Goal: Information Seeking & Learning: Understand process/instructions

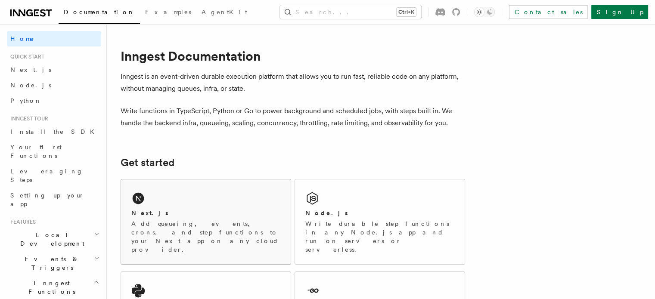
click at [183, 198] on div "Next.js Add queueing, events, crons, and step functions to your Next app on any…" at bounding box center [206, 221] width 170 height 85
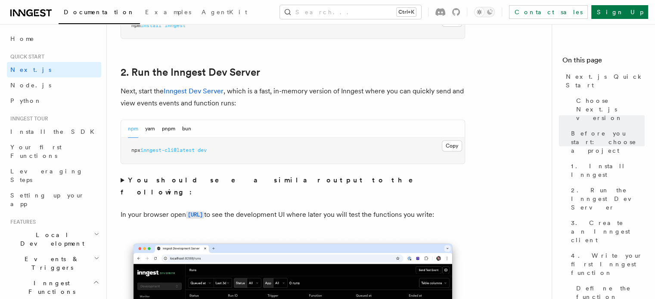
scroll to position [664, 0]
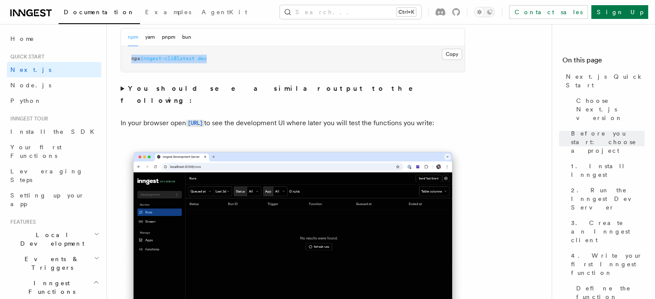
drag, startPoint x: 243, startPoint y: 59, endPoint x: 127, endPoint y: 64, distance: 115.9
click at [127, 64] on pre "npx inngest-cli@latest dev" at bounding box center [292, 59] width 343 height 26
copy span "npx inngest-cli@latest dev"
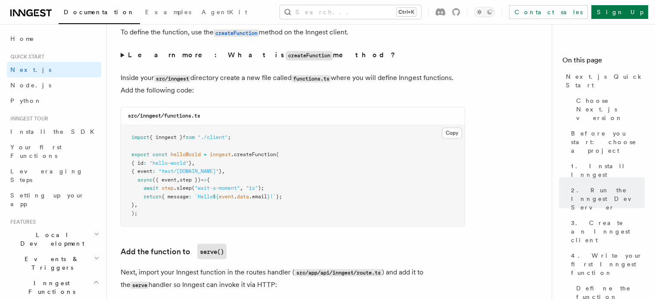
scroll to position [1483, 0]
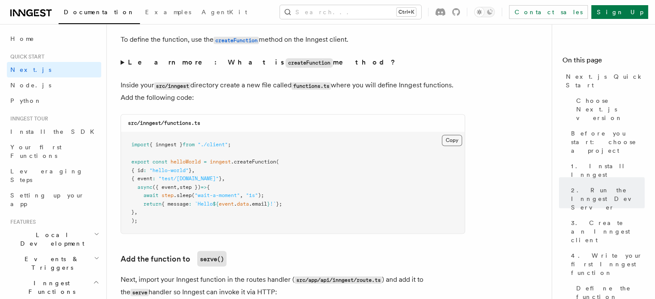
click at [443, 144] on button "Copy Copied" at bounding box center [452, 140] width 20 height 11
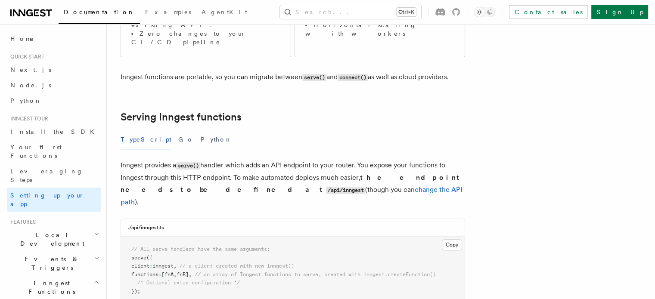
scroll to position [21, 0]
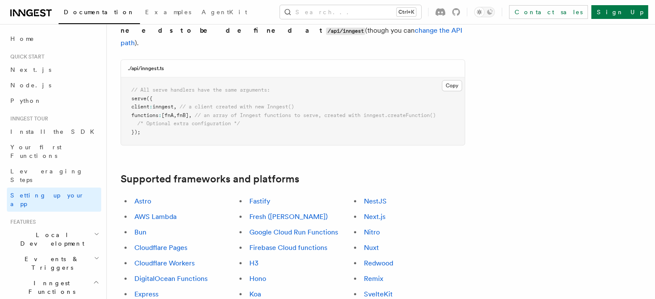
scroll to position [743, 0]
